Goal: Find specific page/section: Find specific page/section

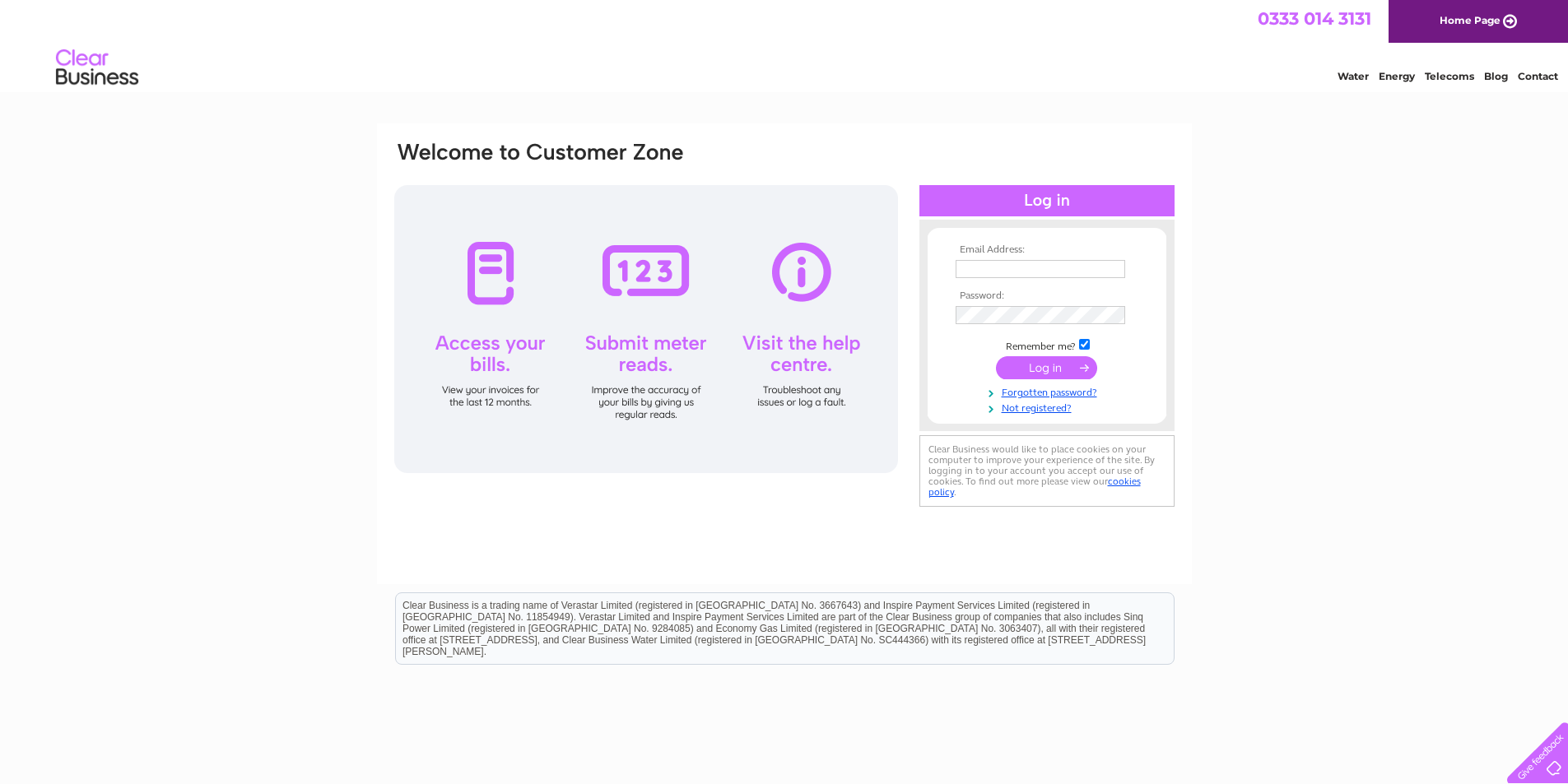
type input "[PERSON_NAME][EMAIL_ADDRESS][DOMAIN_NAME]"
click at [1037, 371] on input "submit" at bounding box center [1046, 367] width 101 height 23
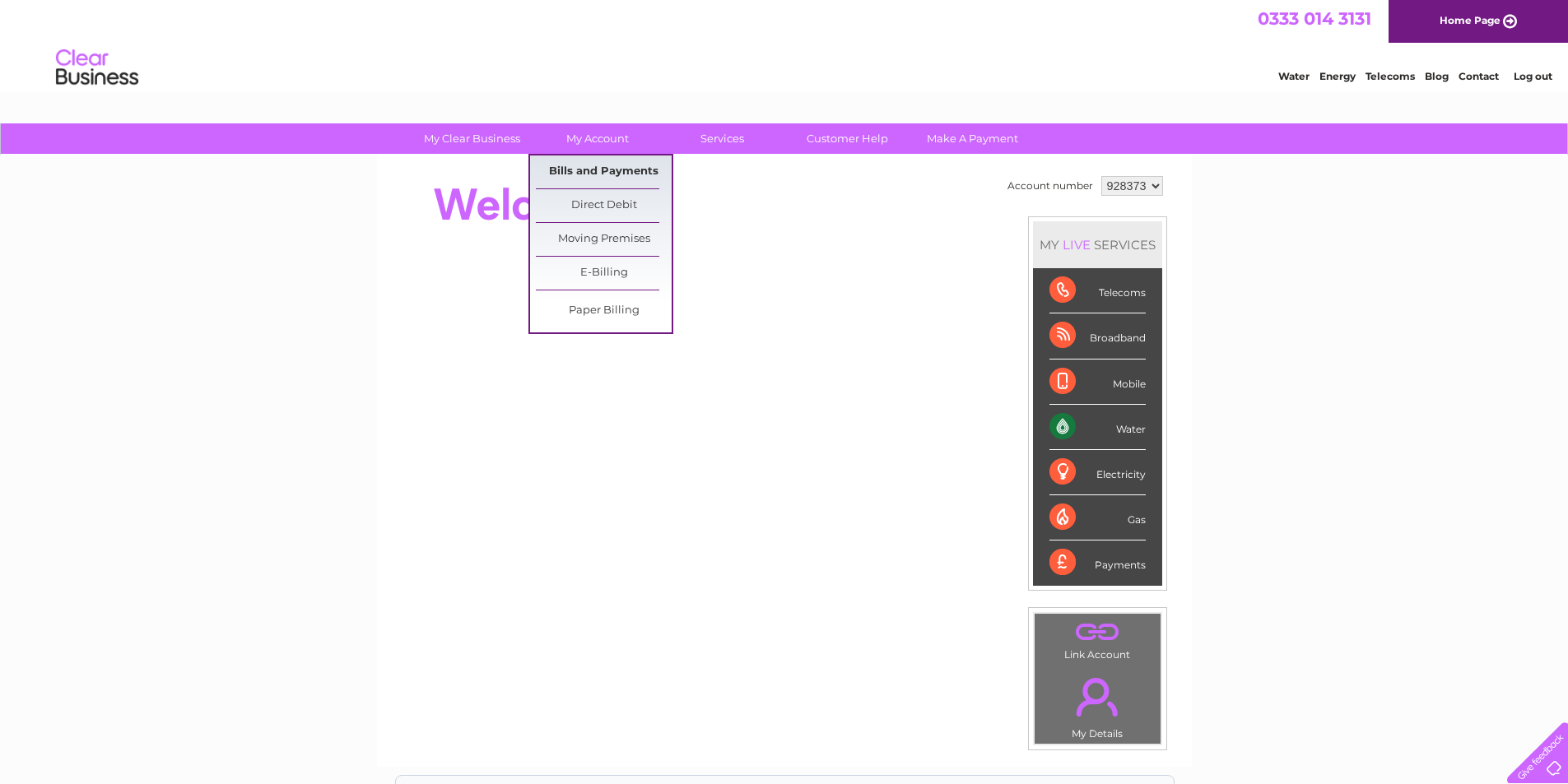
click at [586, 162] on link "Bills and Payments" at bounding box center [604, 171] width 136 height 33
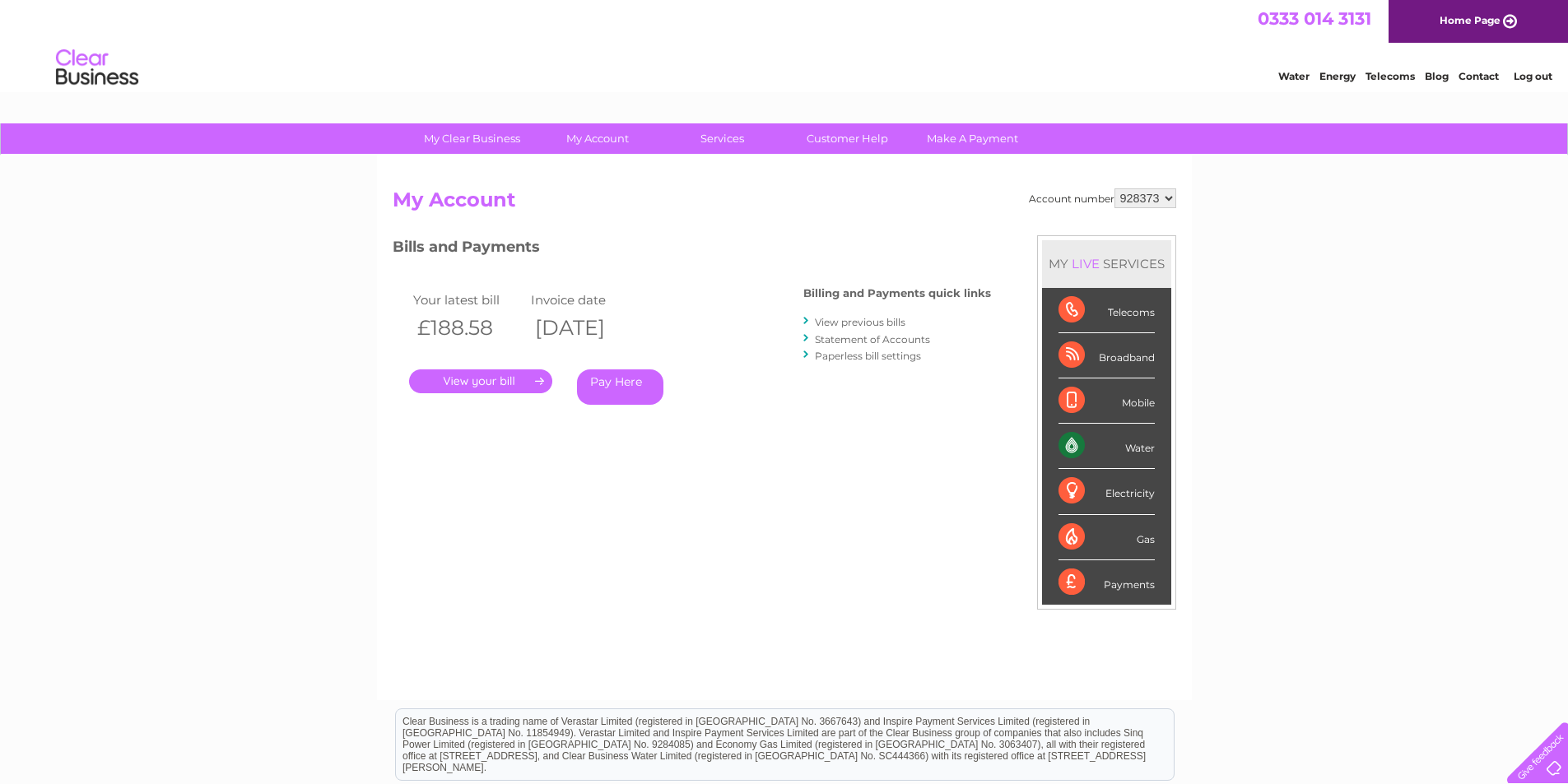
click at [504, 376] on link "." at bounding box center [481, 381] width 143 height 24
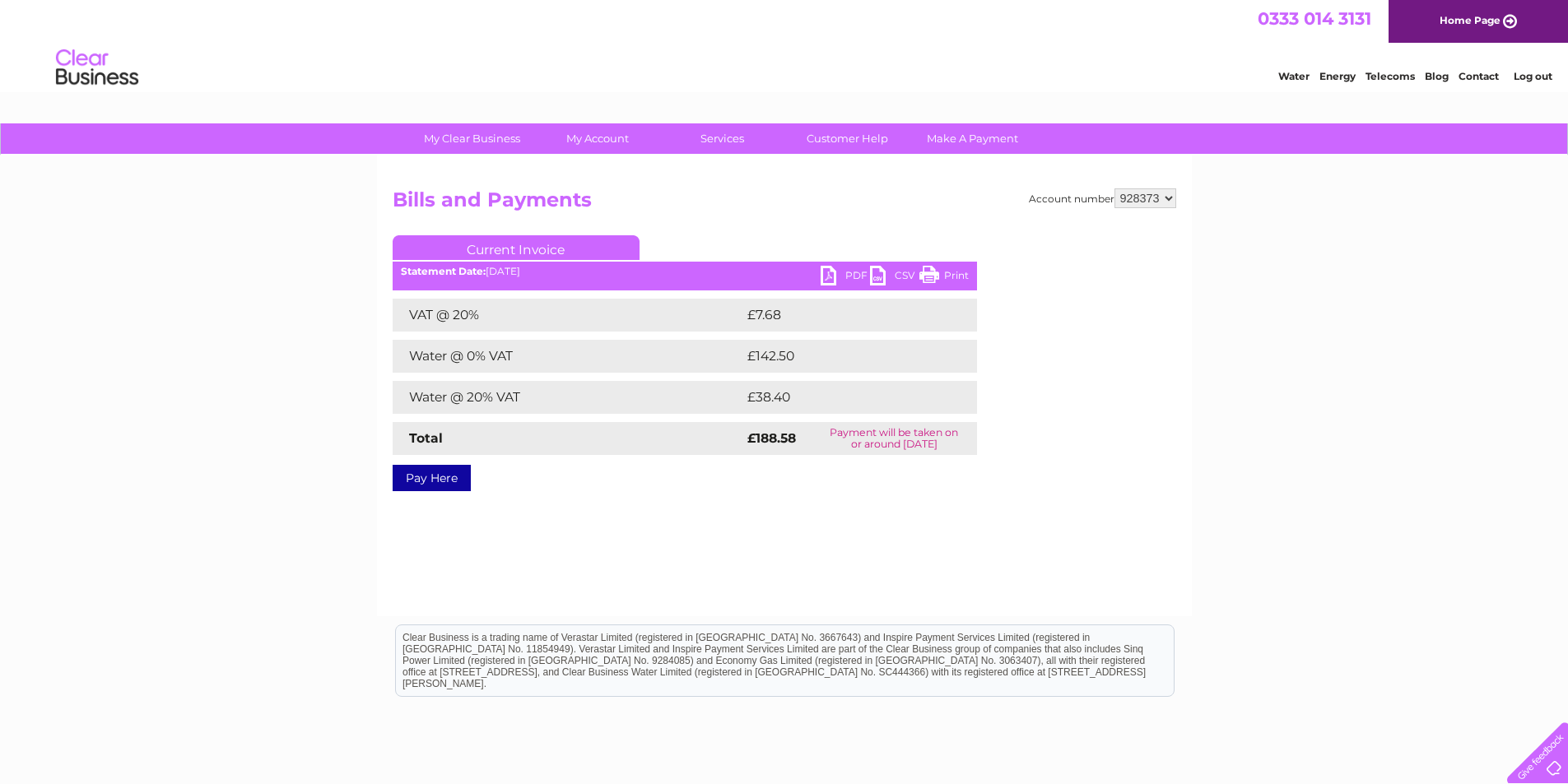
click at [850, 267] on link "PDF" at bounding box center [845, 277] width 50 height 24
